Goal: Task Accomplishment & Management: Manage account settings

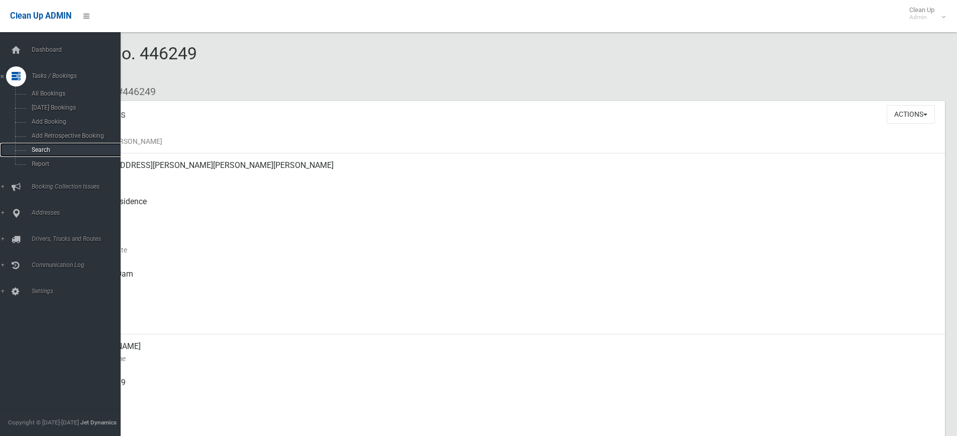
click at [45, 148] on span "Search" at bounding box center [74, 149] width 91 height 7
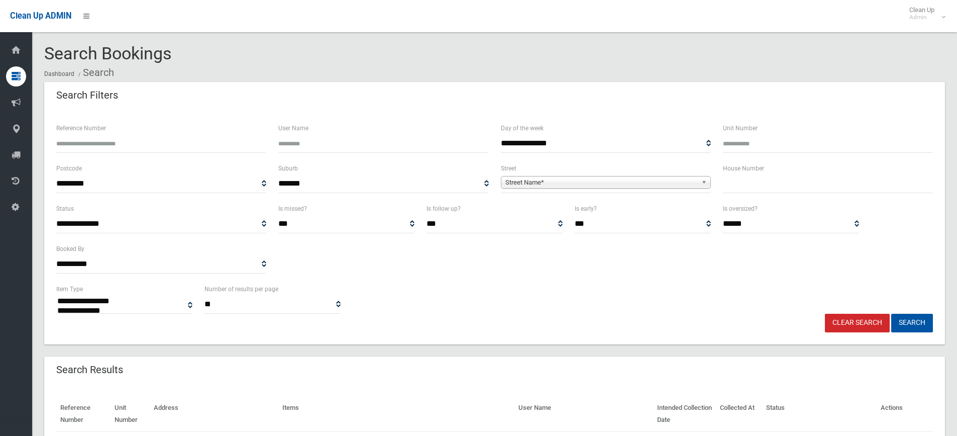
select select
click at [167, 143] on input "Reference Number" at bounding box center [161, 143] width 210 height 19
click at [191, 139] on input "Reference Number" at bounding box center [161, 143] width 210 height 19
type input "******"
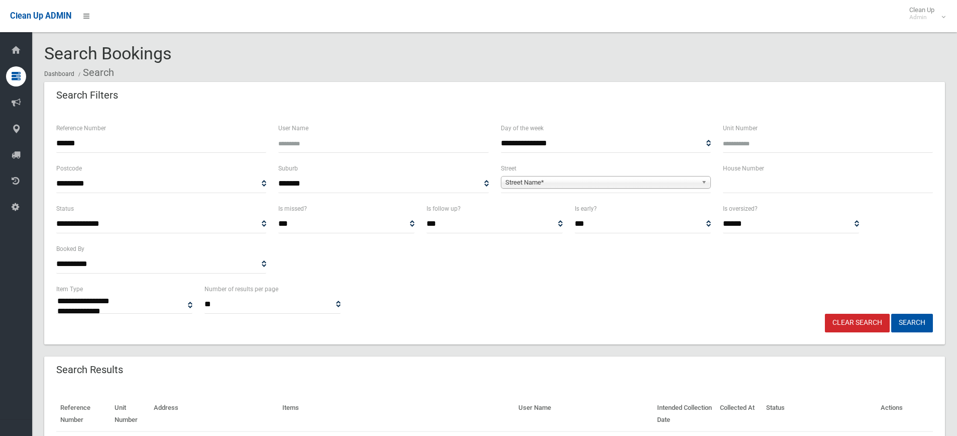
click at [891, 314] on button "Search" at bounding box center [912, 323] width 42 height 19
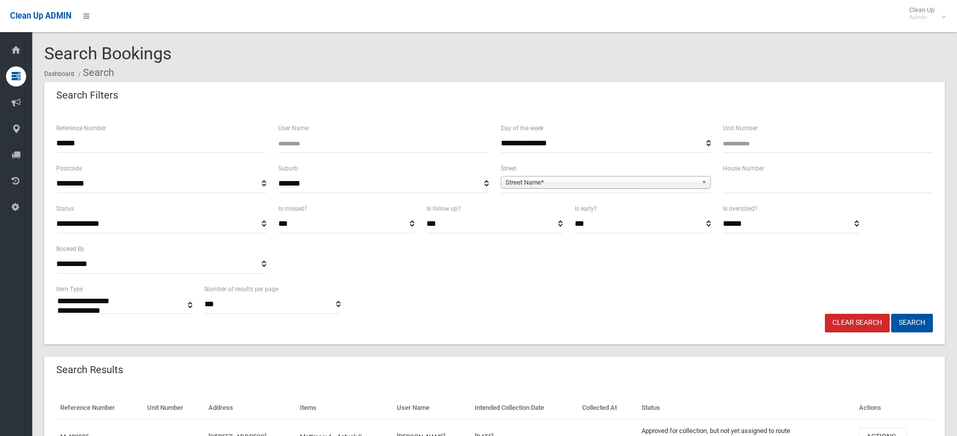
select select
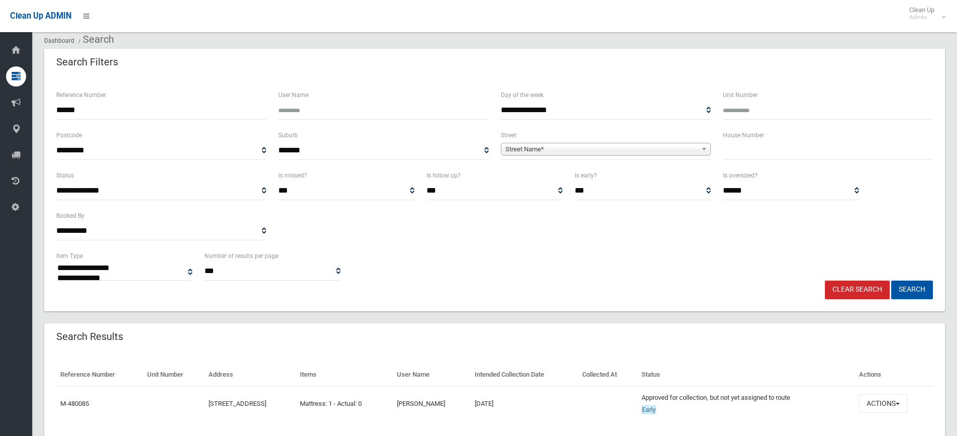
scroll to position [66, 0]
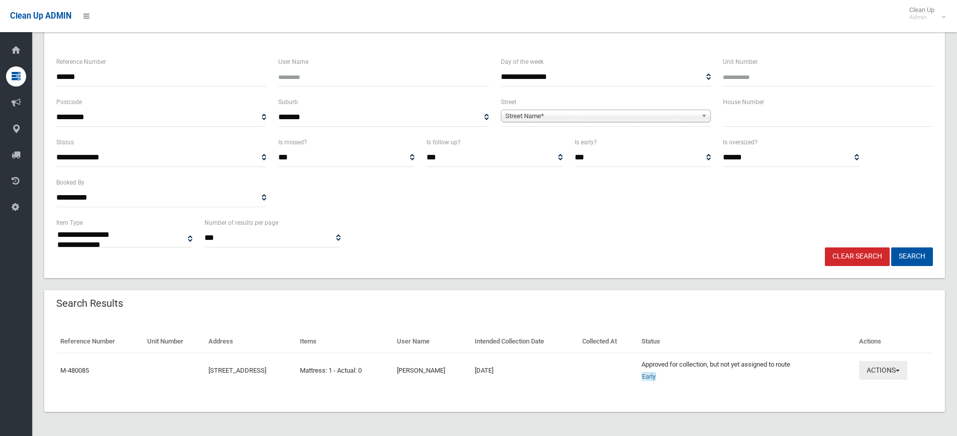
click at [884, 372] on button "Actions" at bounding box center [883, 370] width 48 height 19
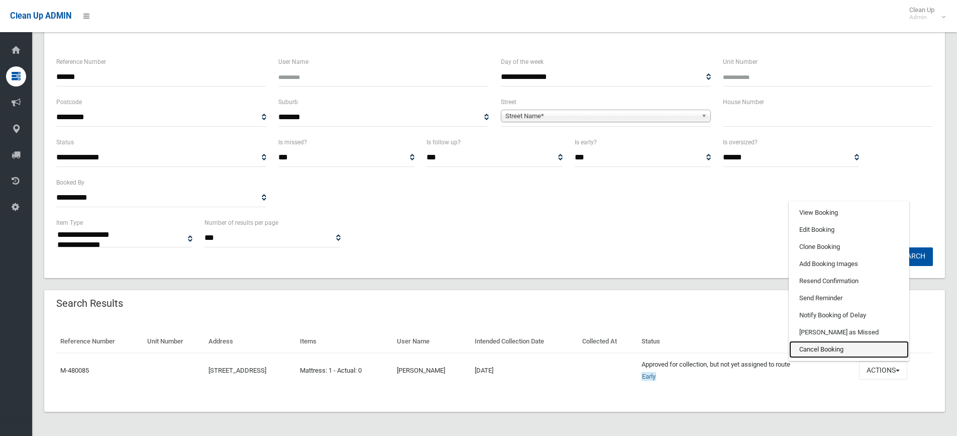
click at [834, 346] on link "Cancel Booking" at bounding box center [849, 349] width 120 height 17
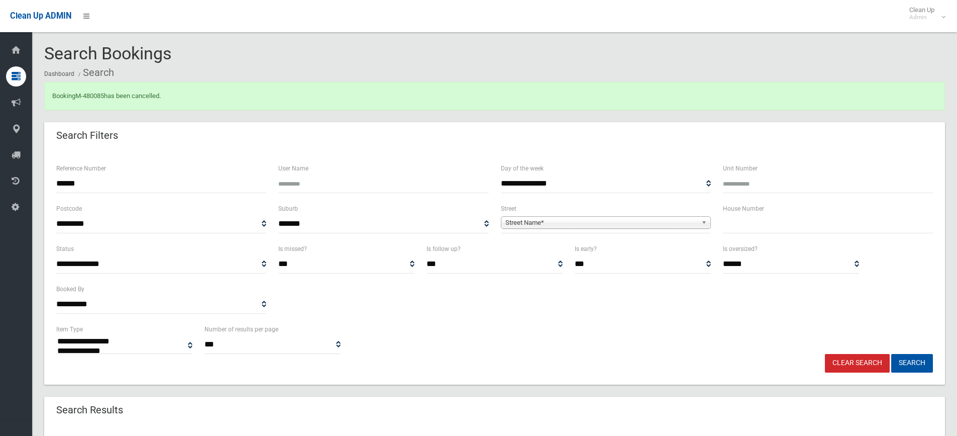
select select
click at [99, 95] on link "M-480085" at bounding box center [89, 96] width 29 height 8
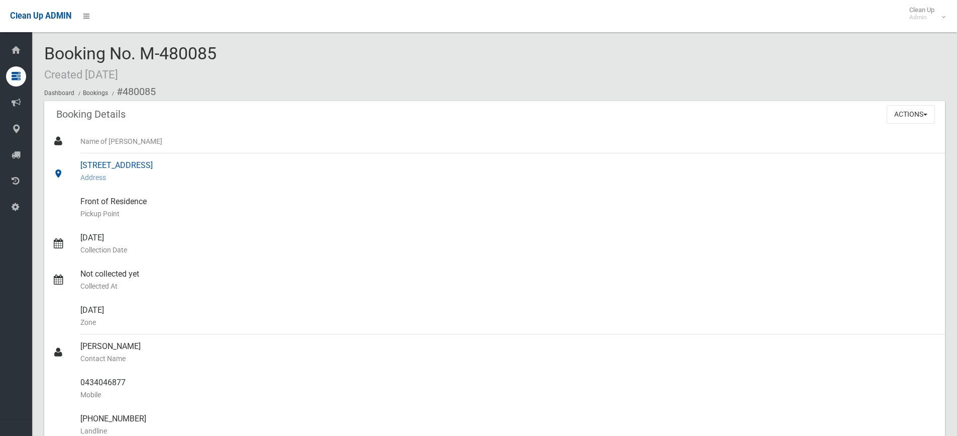
drag, startPoint x: 227, startPoint y: 167, endPoint x: 56, endPoint y: 161, distance: 170.9
click at [56, 161] on link "[STREET_ADDRESS] Address" at bounding box center [494, 171] width 901 height 36
copy link "47 Second Avenue, CAMPSIE NSW 2194"
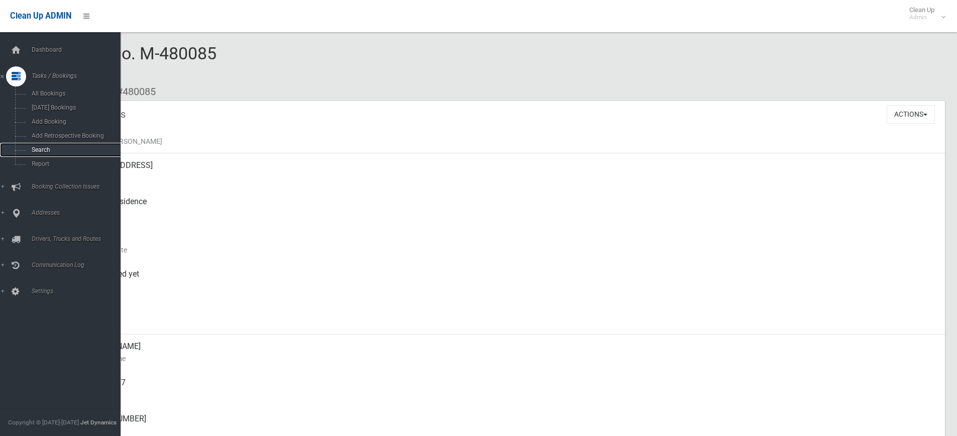
click at [62, 144] on link "Search" at bounding box center [64, 150] width 128 height 14
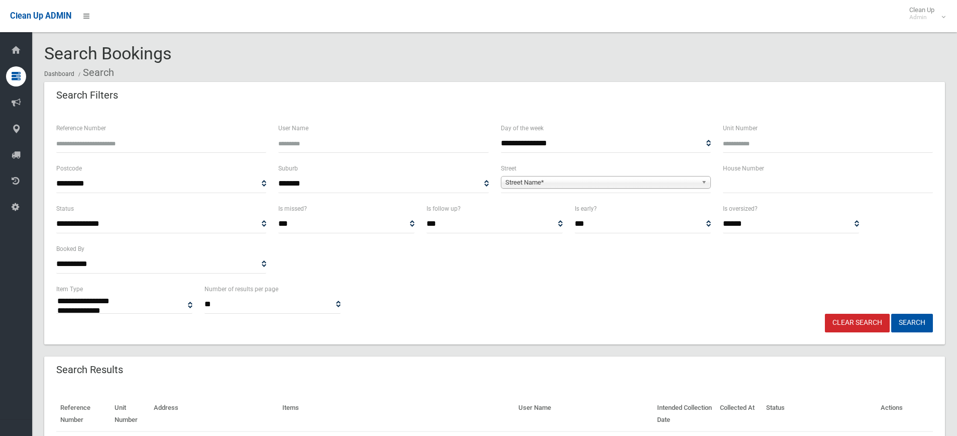
select select
click at [732, 180] on input "text" at bounding box center [828, 183] width 210 height 19
type input "**"
click at [638, 179] on span "Street Name*" at bounding box center [601, 182] width 192 height 12
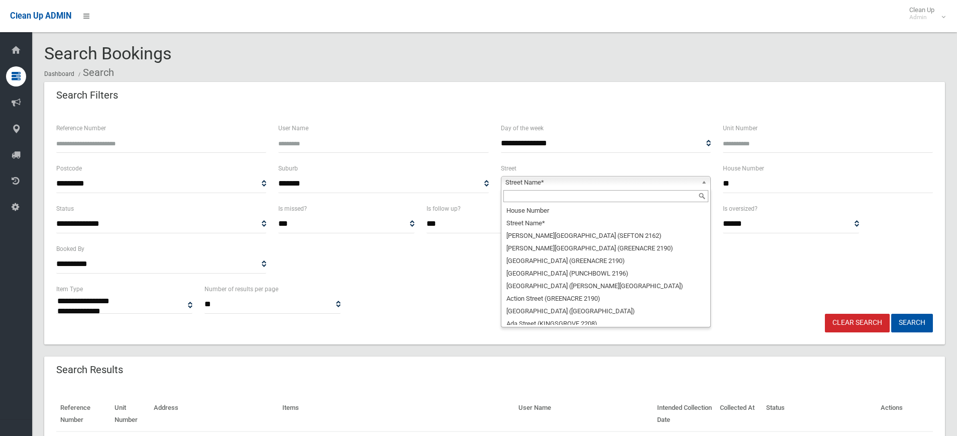
click at [567, 197] on input "text" at bounding box center [605, 196] width 205 height 12
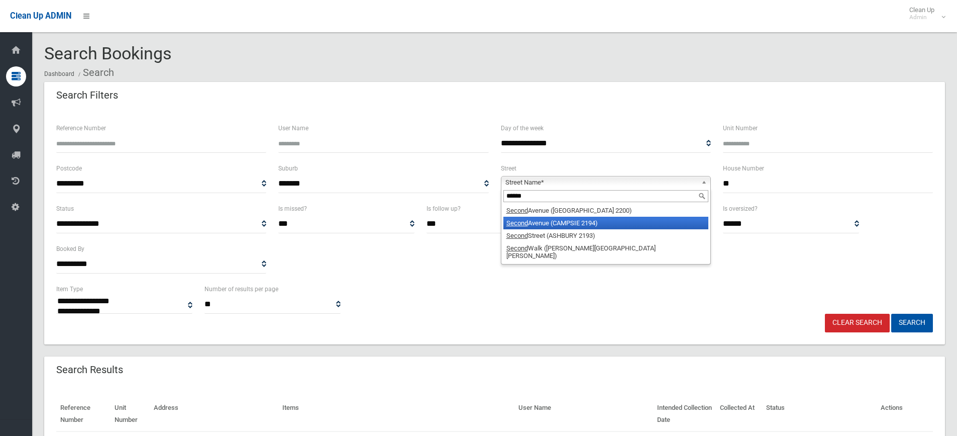
type input "******"
click at [577, 226] on li "Second Avenue (CAMPSIE 2194)" at bounding box center [605, 223] width 205 height 13
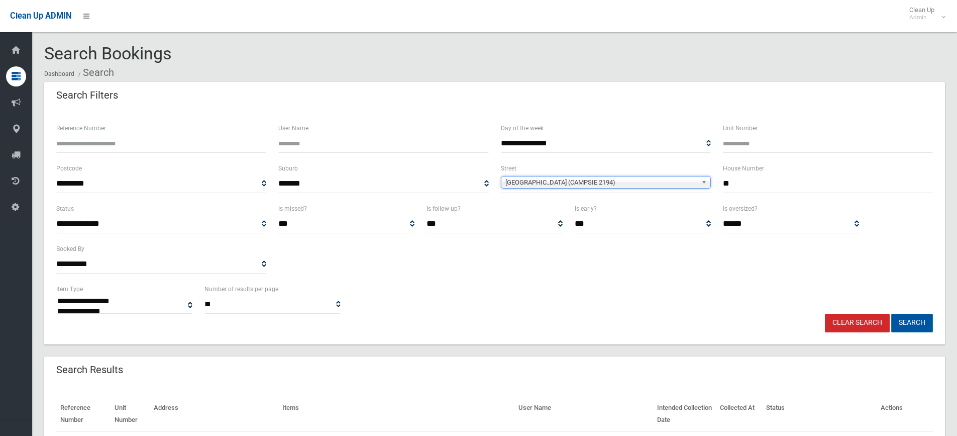
click at [920, 324] on button "Search" at bounding box center [912, 323] width 42 height 19
click at [912, 320] on button "Search" at bounding box center [912, 323] width 42 height 19
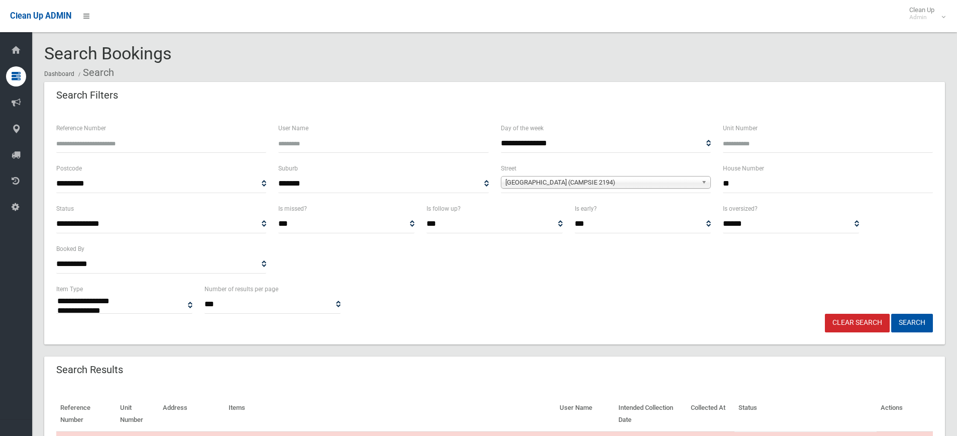
select select
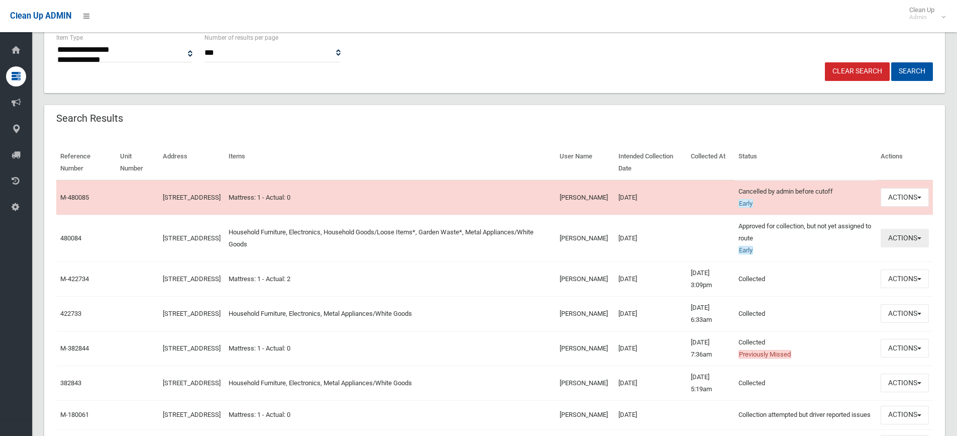
click at [911, 242] on button "Actions" at bounding box center [905, 238] width 48 height 19
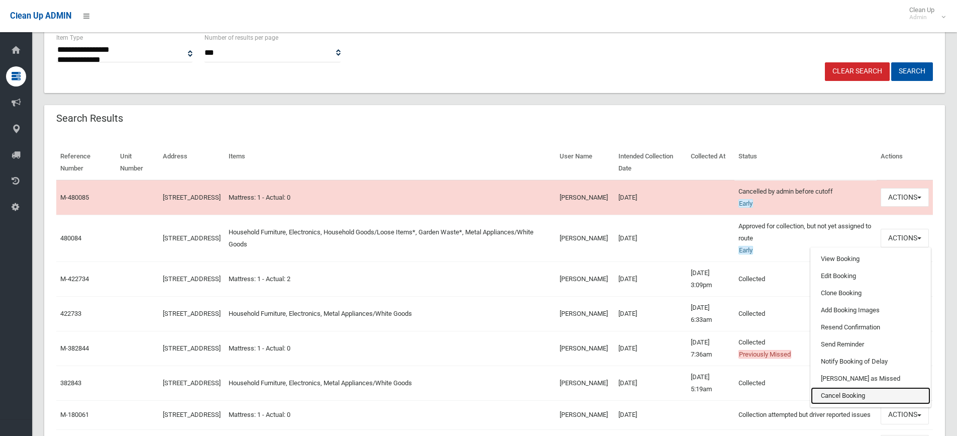
click at [855, 398] on link "Cancel Booking" at bounding box center [871, 395] width 120 height 17
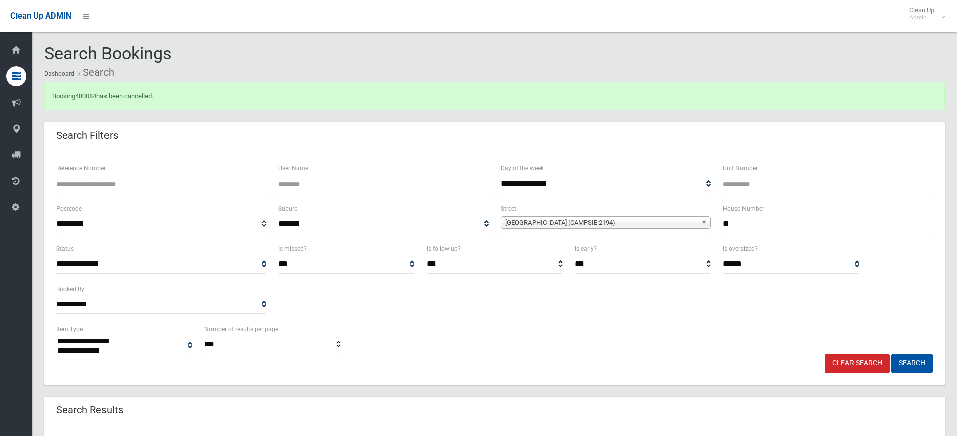
select select
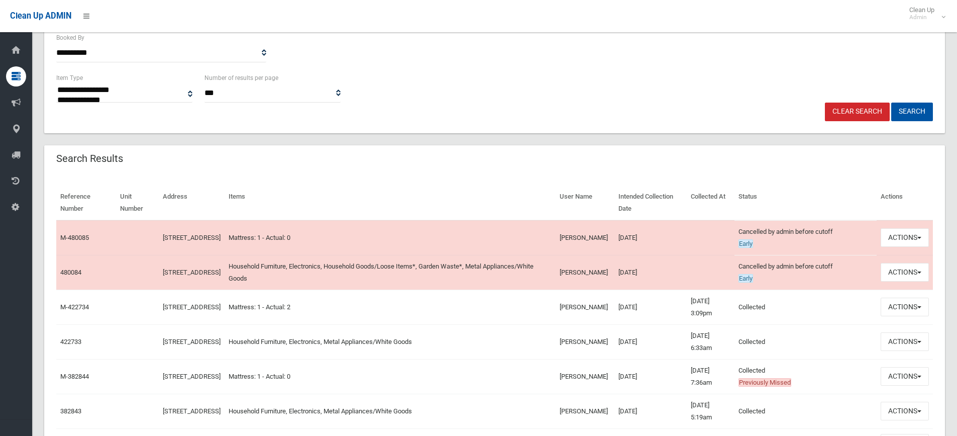
scroll to position [251, 0]
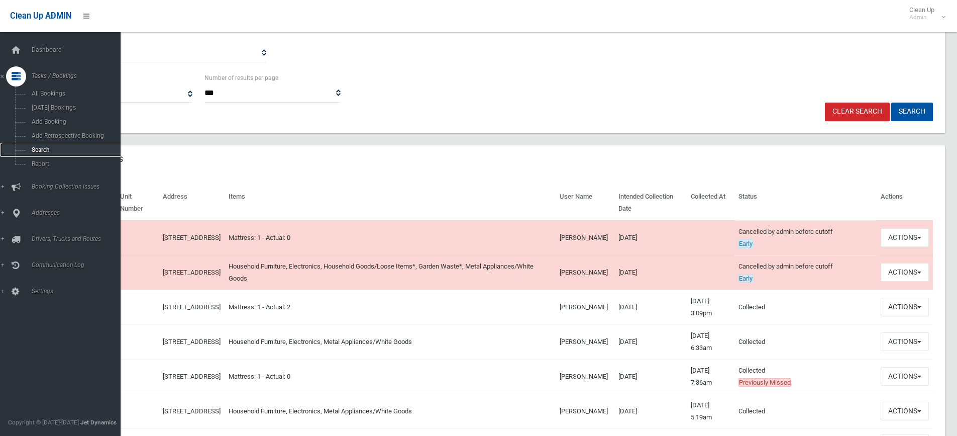
click at [48, 150] on span "Search" at bounding box center [74, 149] width 91 height 7
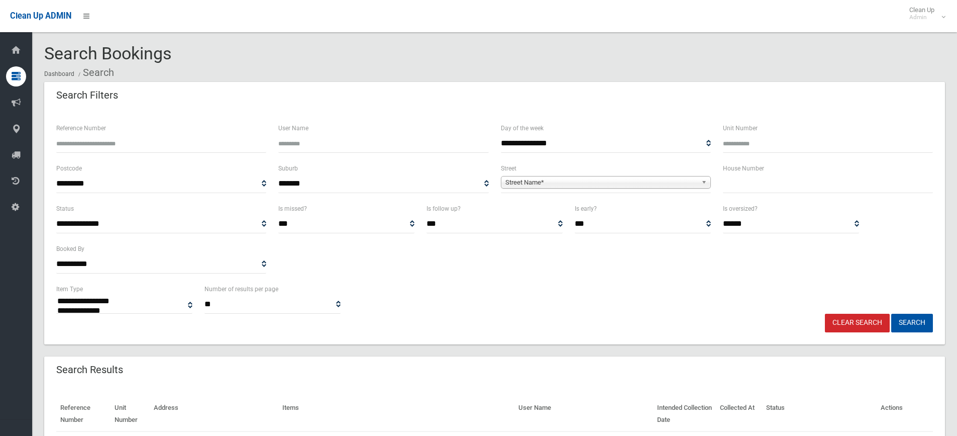
select select
click at [140, 144] on input "Reference Number" at bounding box center [161, 143] width 210 height 19
type input "******"
click at [891, 314] on button "Search" at bounding box center [912, 323] width 42 height 19
select select
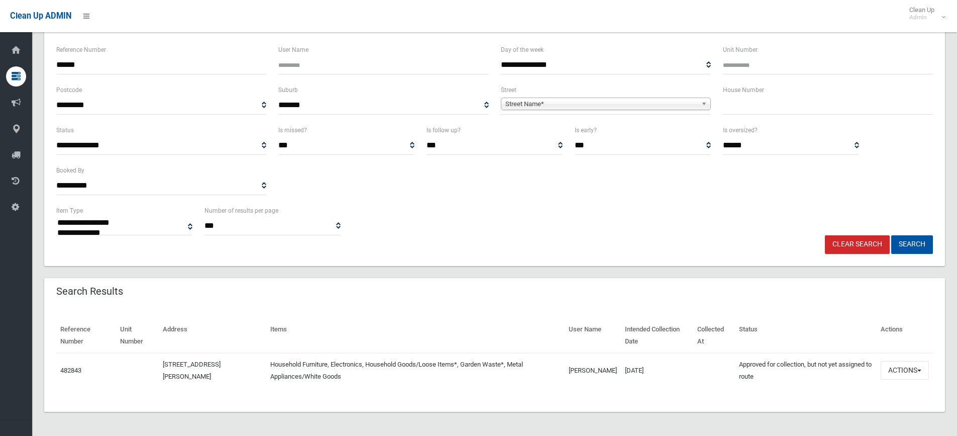
scroll to position [78, 0]
click at [909, 372] on button "Actions" at bounding box center [905, 370] width 48 height 19
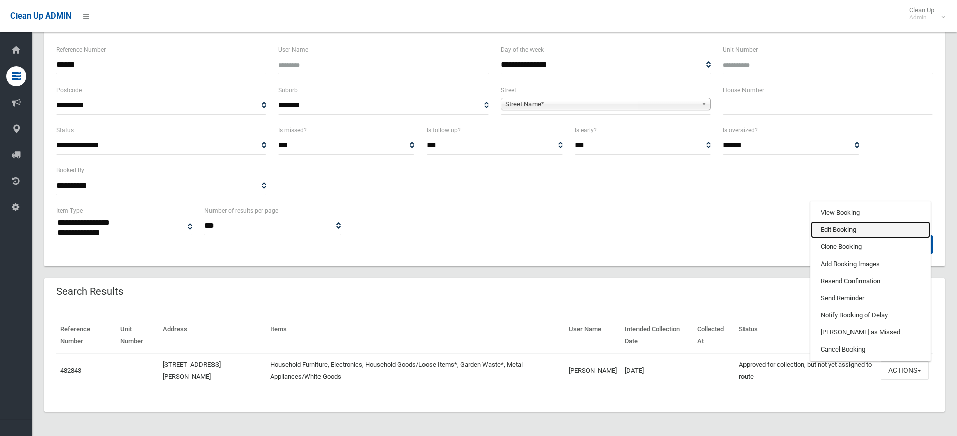
click at [845, 227] on link "Edit Booking" at bounding box center [871, 229] width 120 height 17
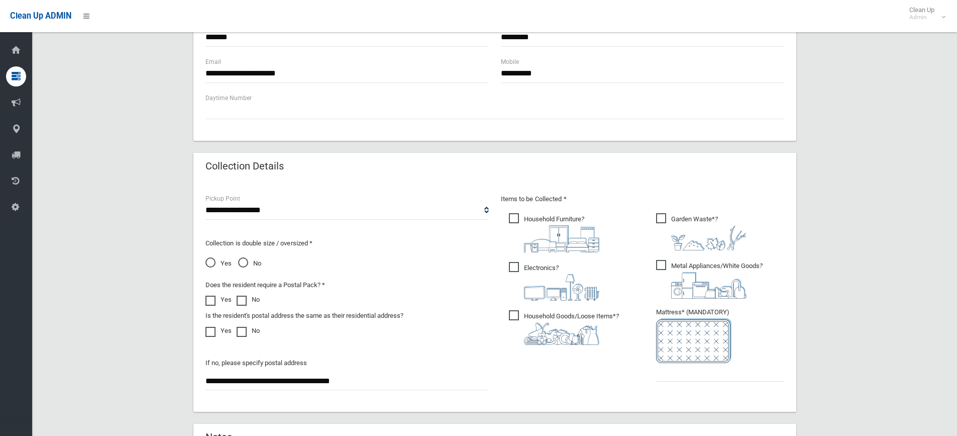
scroll to position [402, 0]
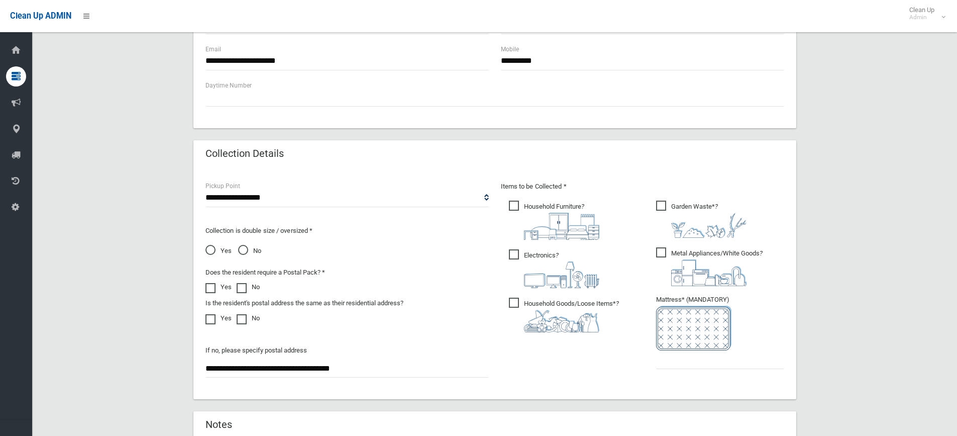
click at [673, 350] on img at bounding box center [693, 328] width 75 height 45
click at [691, 360] on input "text" at bounding box center [720, 359] width 128 height 19
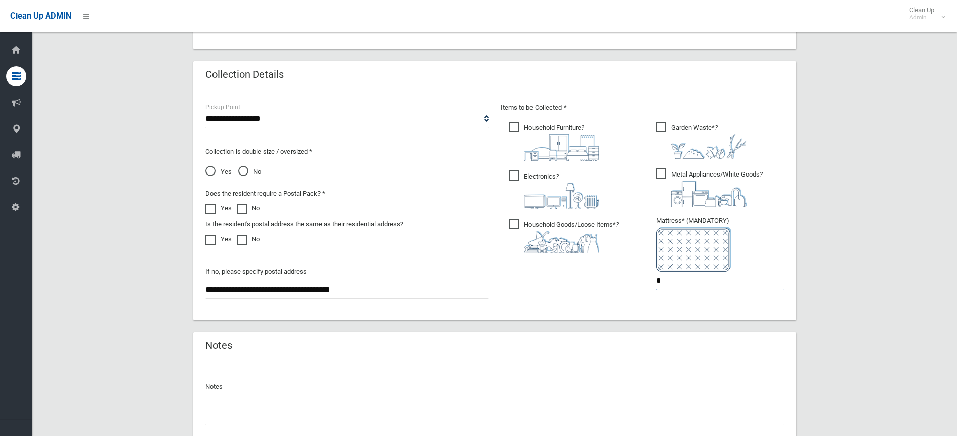
scroll to position [559, 0]
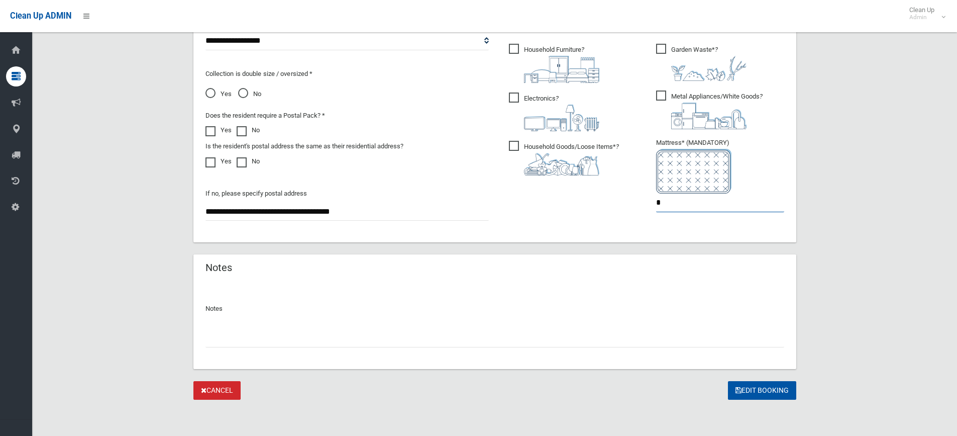
type input "*"
click at [389, 334] on input "text" at bounding box center [495, 338] width 579 height 19
click at [217, 339] on input "**********" at bounding box center [495, 338] width 579 height 19
click at [261, 338] on input "**********" at bounding box center [495, 338] width 579 height 19
type input "**********"
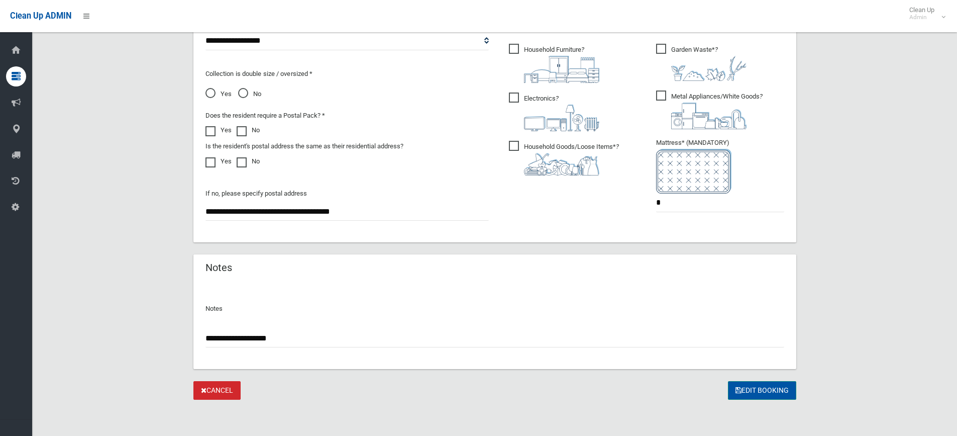
click at [767, 391] on button "Edit Booking" at bounding box center [762, 390] width 68 height 19
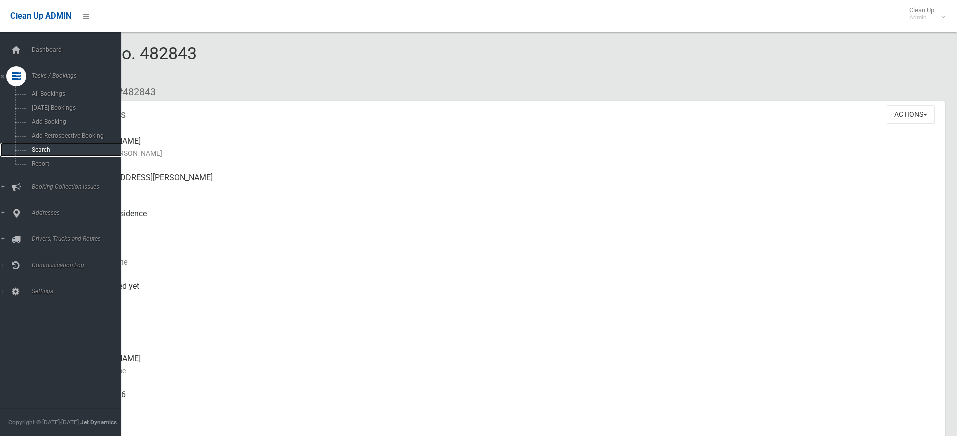
click at [50, 150] on span "Search" at bounding box center [74, 149] width 91 height 7
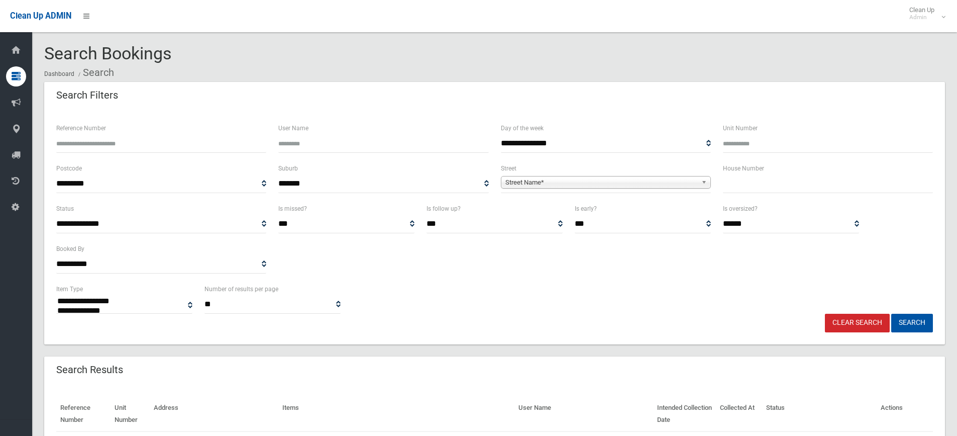
select select
